Goal: Task Accomplishment & Management: Complete application form

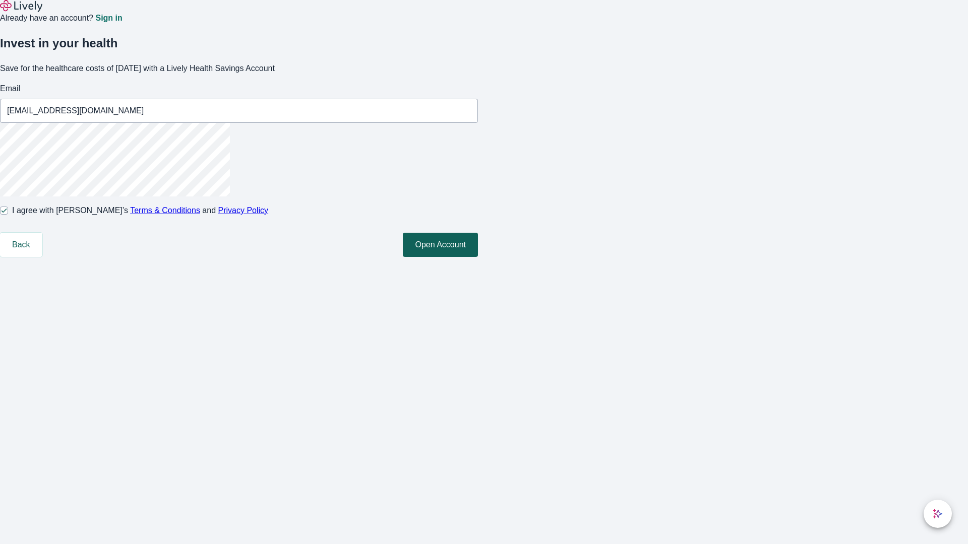
click at [478, 257] on button "Open Account" at bounding box center [440, 245] width 75 height 24
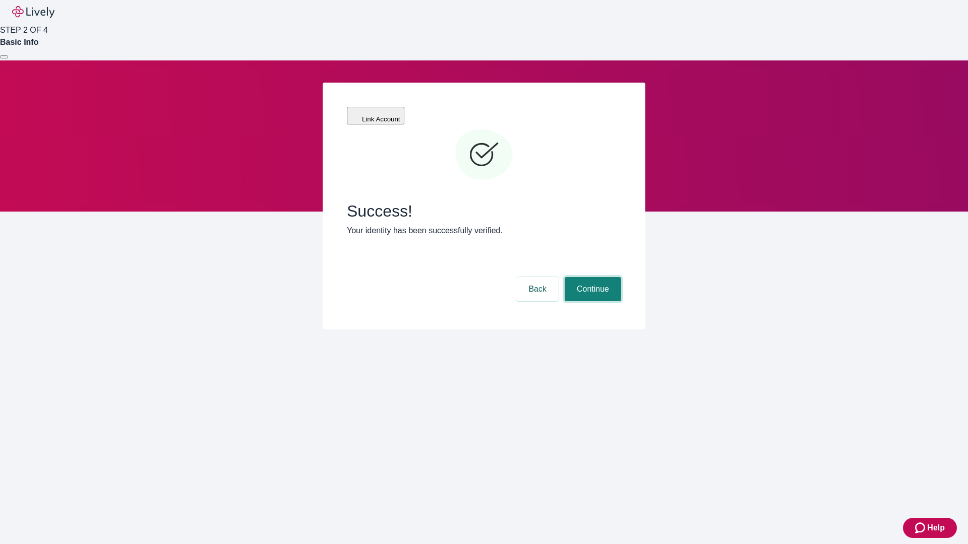
click at [591, 277] on button "Continue" at bounding box center [593, 289] width 56 height 24
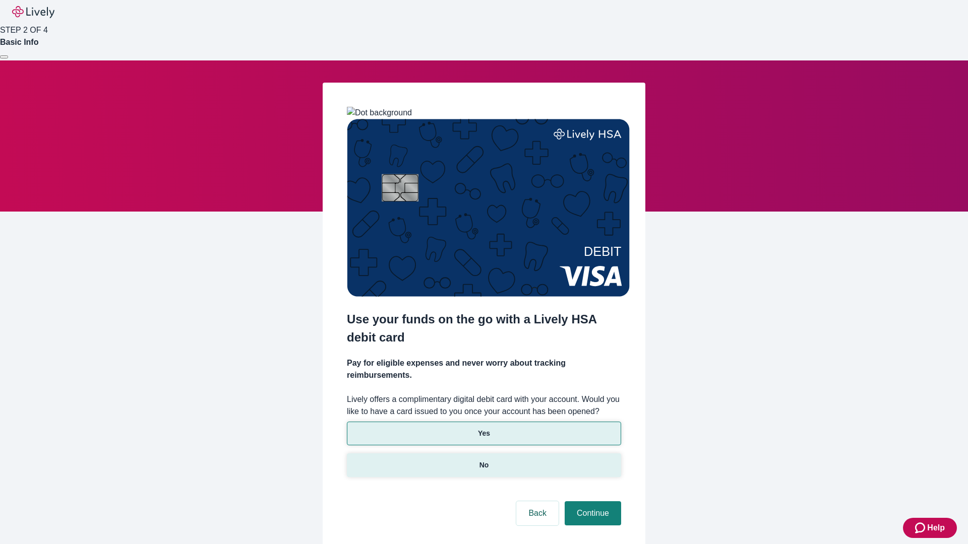
click at [483, 460] on p "No" at bounding box center [484, 465] width 10 height 11
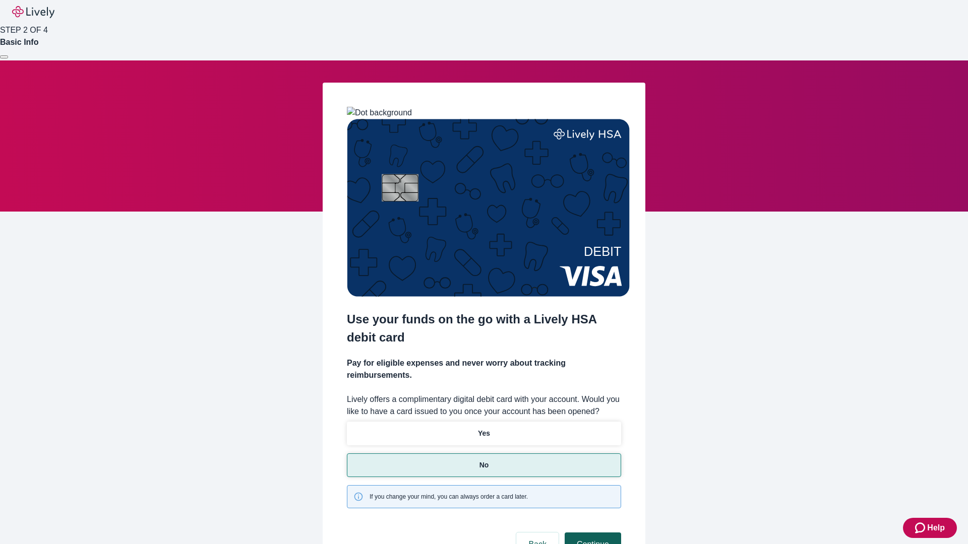
click at [591, 533] on button "Continue" at bounding box center [593, 545] width 56 height 24
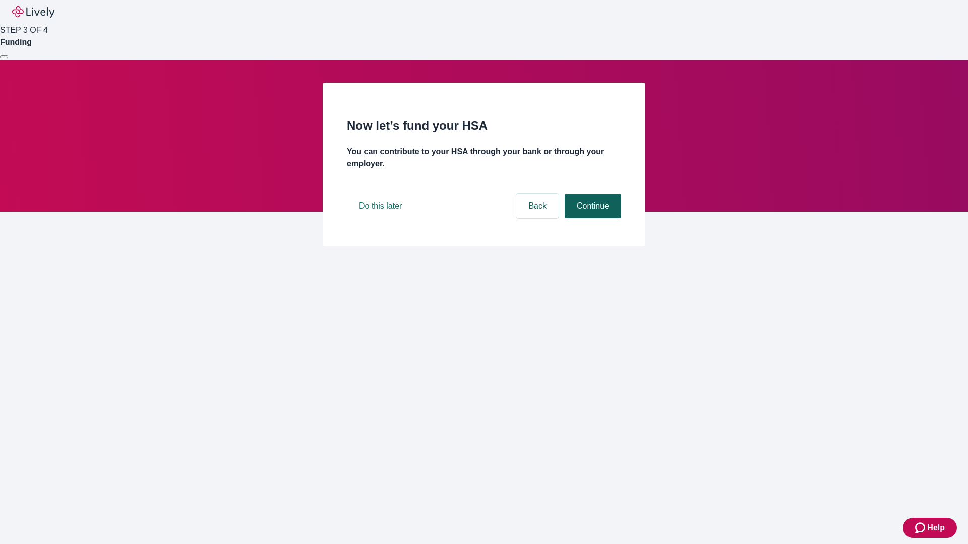
click at [591, 218] on button "Continue" at bounding box center [593, 206] width 56 height 24
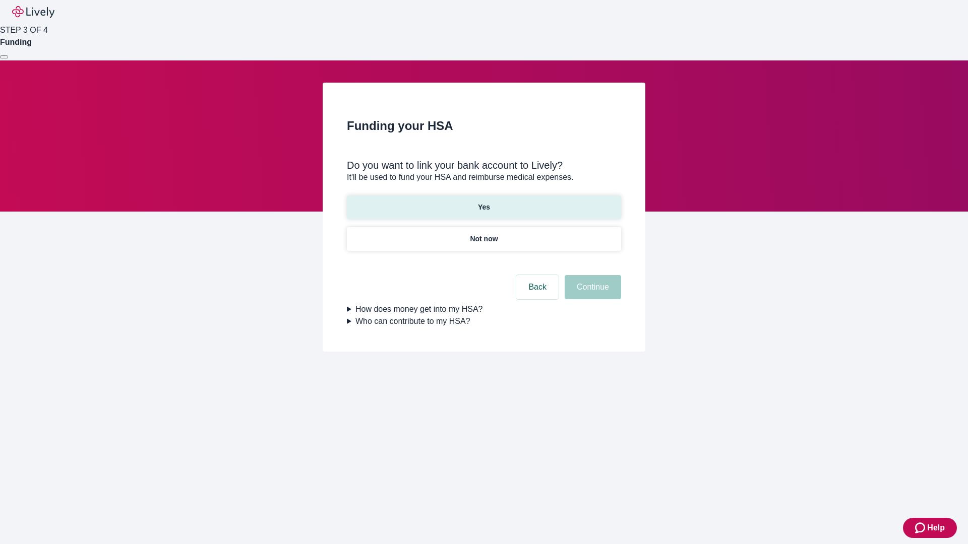
click at [483, 202] on p "Yes" at bounding box center [484, 207] width 12 height 11
click at [591, 275] on button "Continue" at bounding box center [593, 287] width 56 height 24
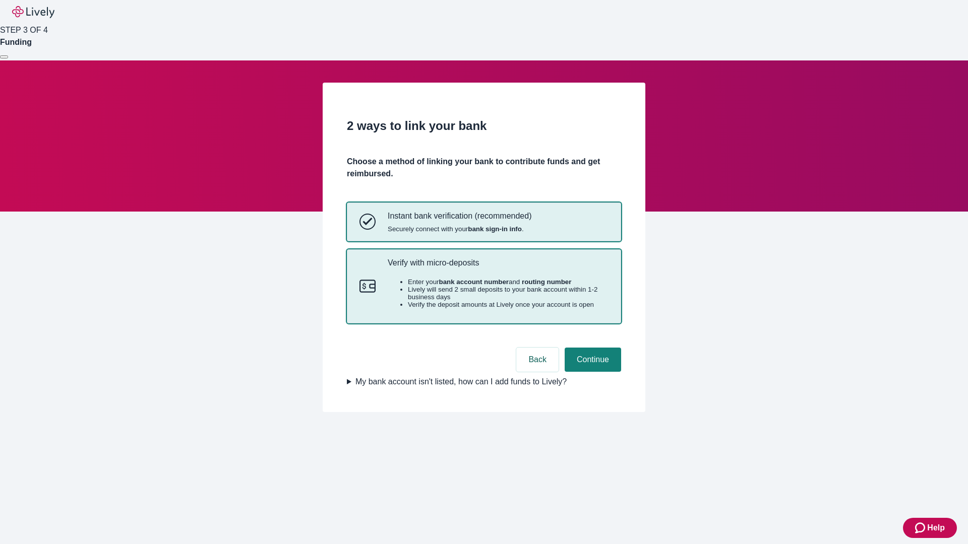
click at [498, 268] on p "Verify with micro-deposits" at bounding box center [498, 263] width 221 height 10
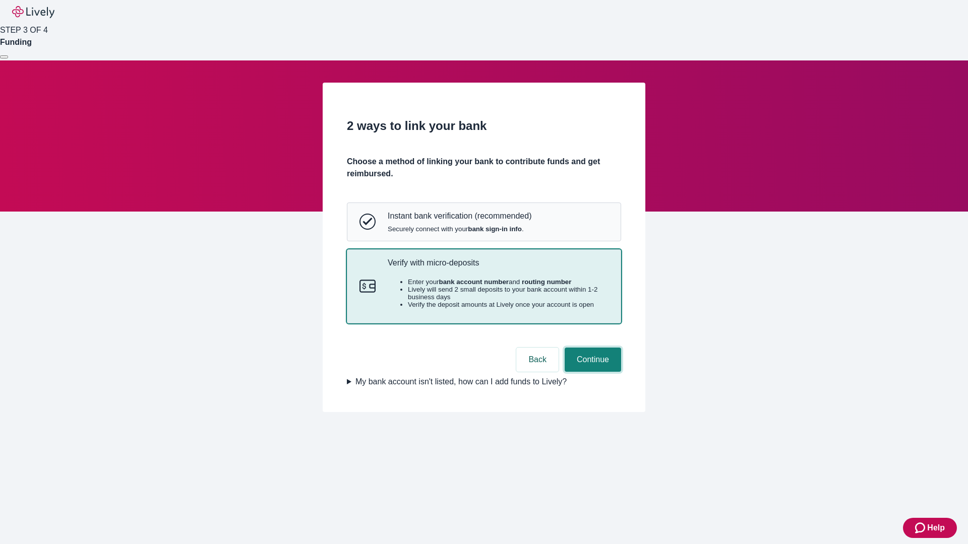
click at [591, 372] on button "Continue" at bounding box center [593, 360] width 56 height 24
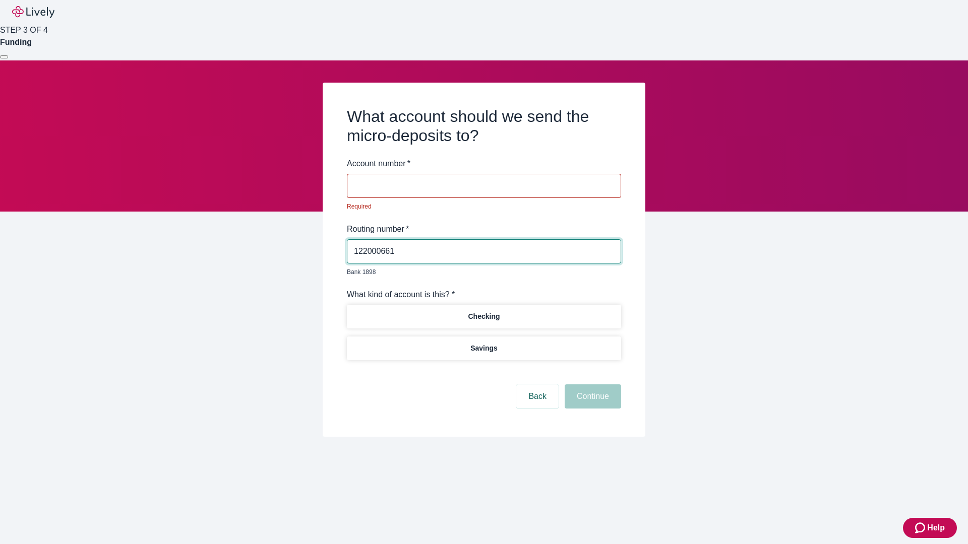
type input "122000661"
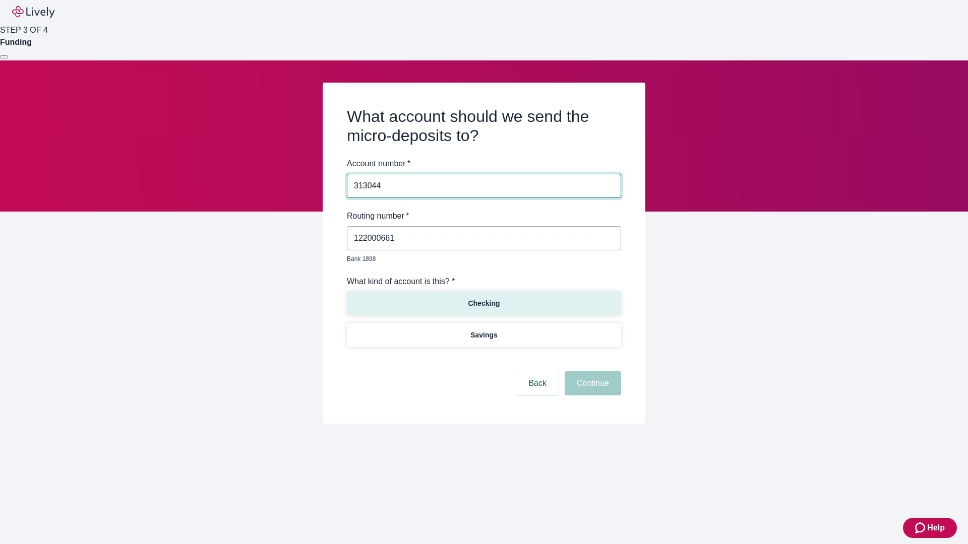
type input "313044"
click at [483, 298] on p "Checking" at bounding box center [484, 303] width 32 height 11
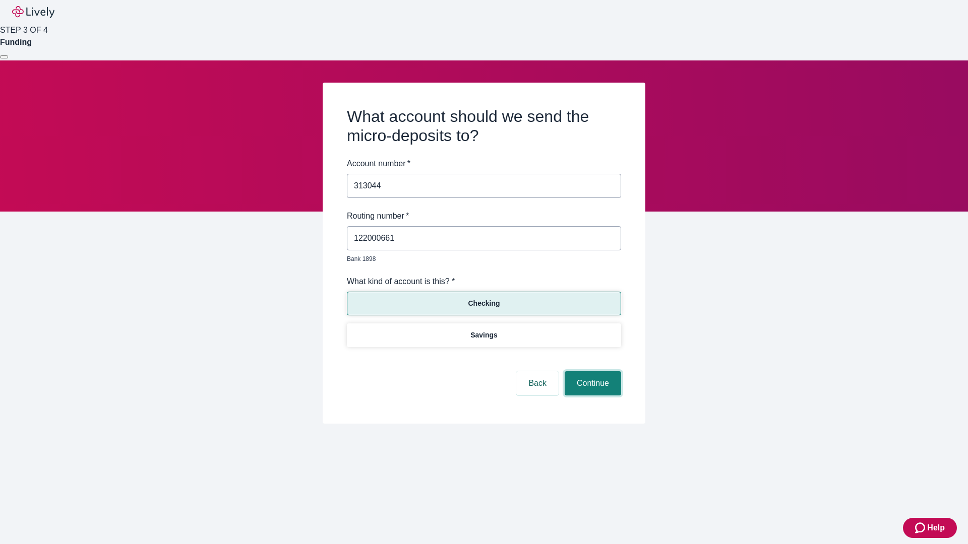
click at [591, 372] on button "Continue" at bounding box center [593, 384] width 56 height 24
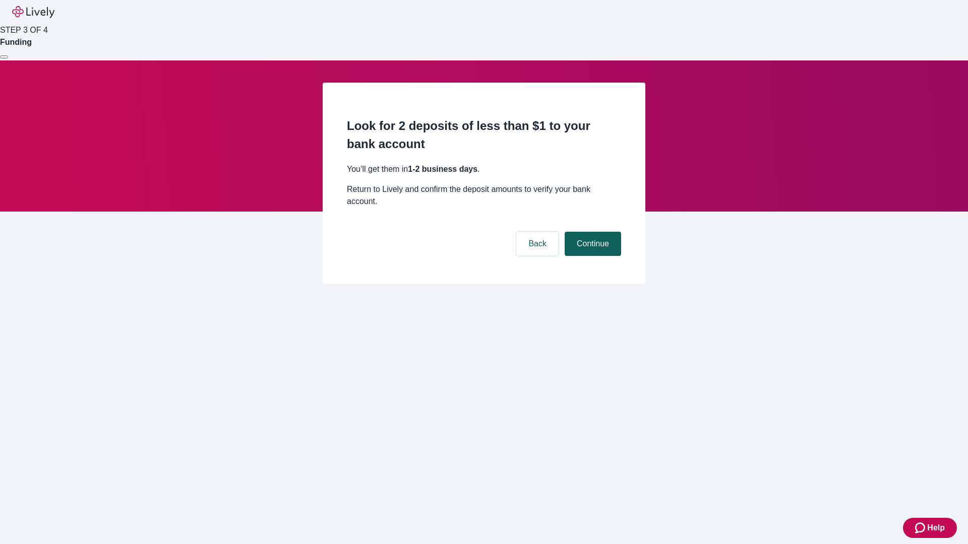
click at [591, 232] on button "Continue" at bounding box center [593, 244] width 56 height 24
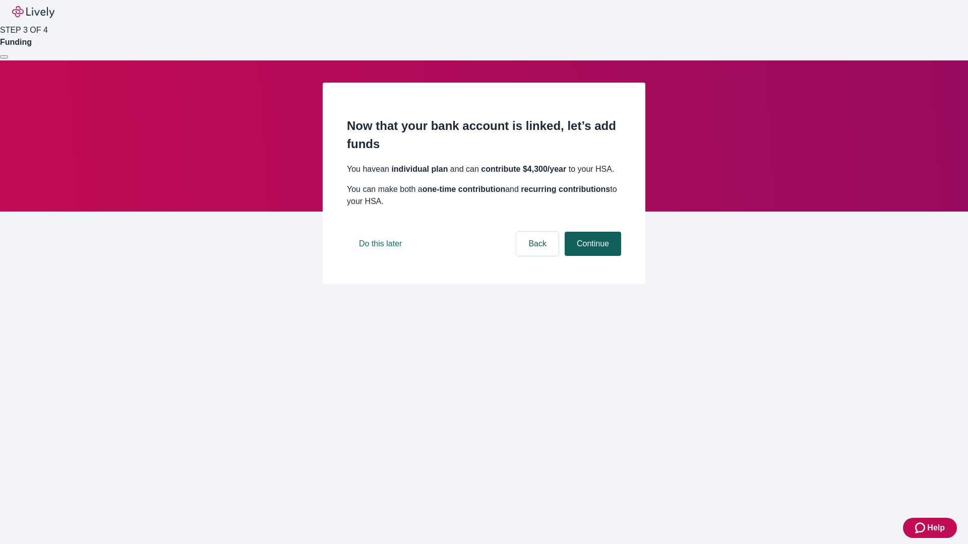
click at [591, 256] on button "Continue" at bounding box center [593, 244] width 56 height 24
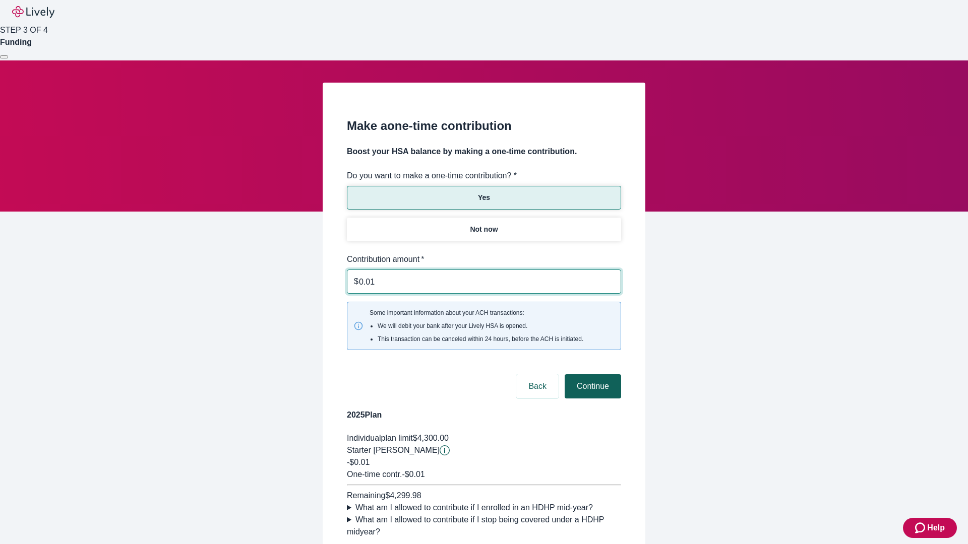
type input "0.01"
click at [591, 375] on button "Continue" at bounding box center [593, 387] width 56 height 24
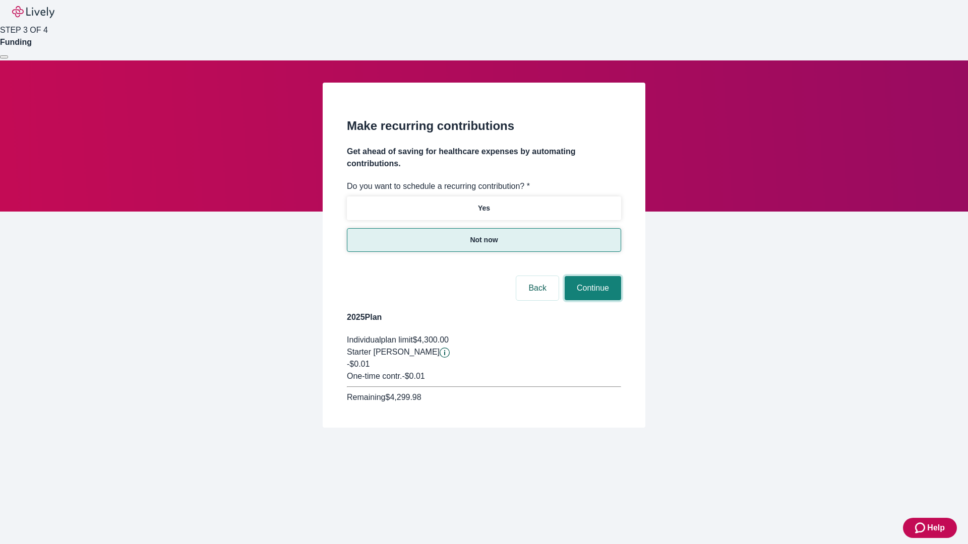
click at [591, 276] on button "Continue" at bounding box center [593, 288] width 56 height 24
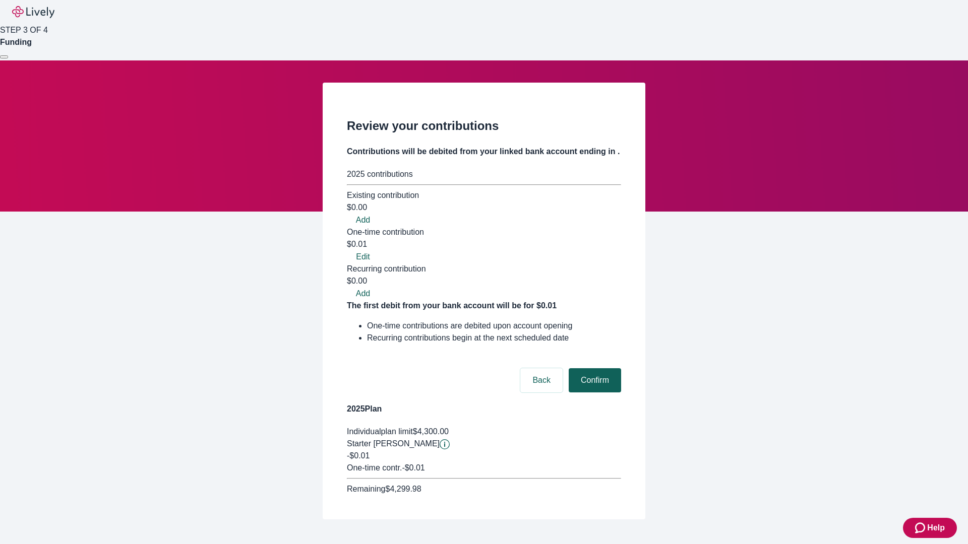
click at [593, 368] on button "Confirm" at bounding box center [595, 380] width 52 height 24
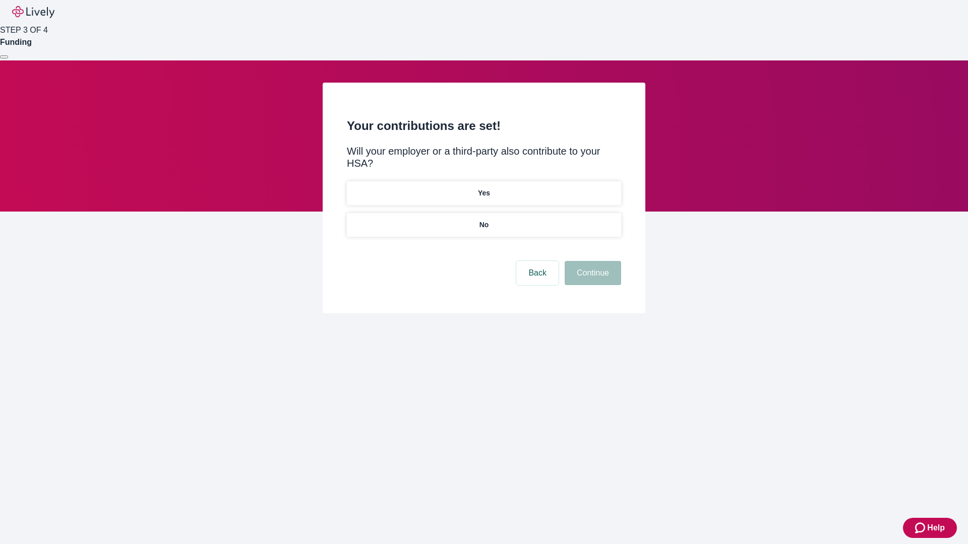
click at [483, 220] on p "No" at bounding box center [484, 225] width 10 height 11
click at [591, 261] on button "Continue" at bounding box center [593, 273] width 56 height 24
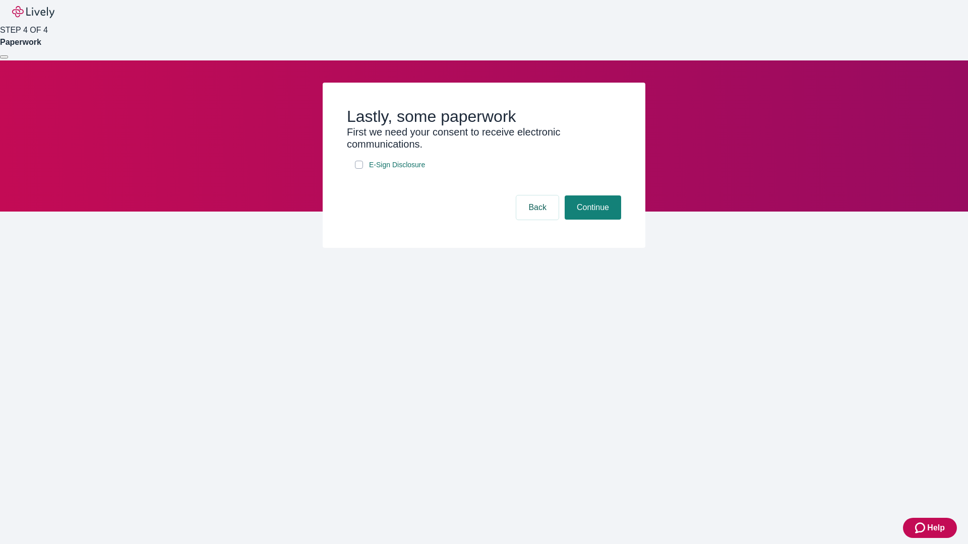
click at [359, 169] on input "E-Sign Disclosure" at bounding box center [359, 165] width 8 height 8
checkbox input "true"
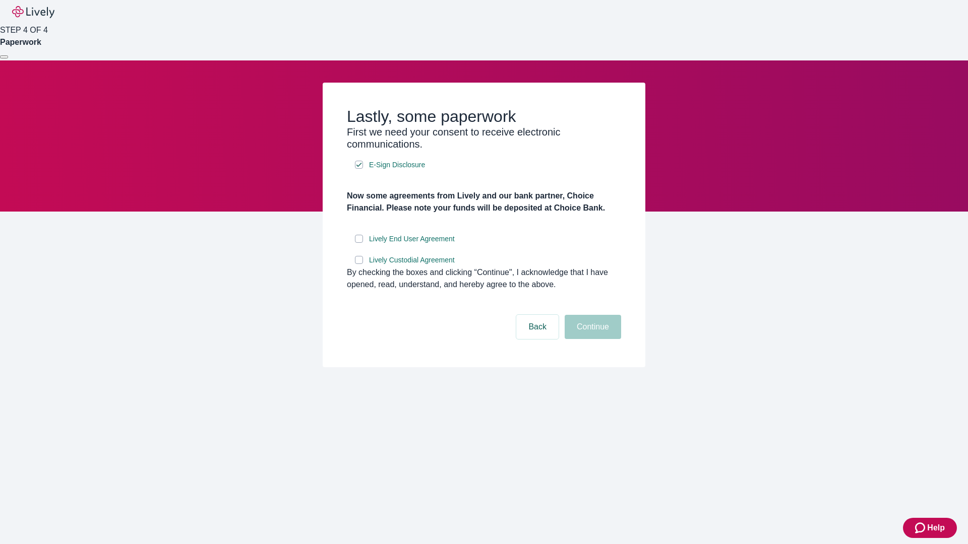
click at [359, 243] on input "Lively End User Agreement" at bounding box center [359, 239] width 8 height 8
checkbox input "true"
click at [359, 264] on input "Lively Custodial Agreement" at bounding box center [359, 260] width 8 height 8
checkbox input "true"
click at [591, 339] on button "Continue" at bounding box center [593, 327] width 56 height 24
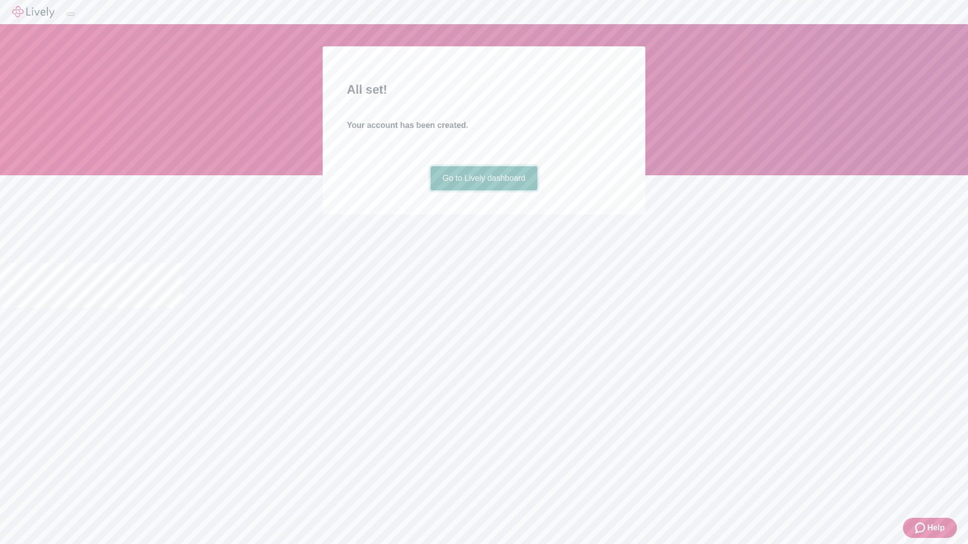
click at [483, 191] on link "Go to Lively dashboard" at bounding box center [483, 178] width 107 height 24
